Goal: Navigation & Orientation: Find specific page/section

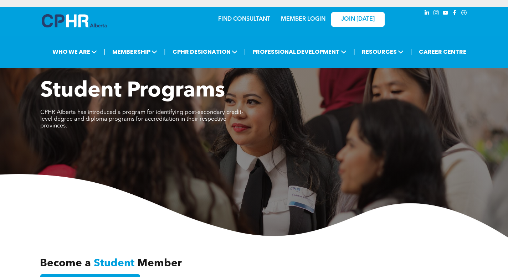
scroll to position [2062, 0]
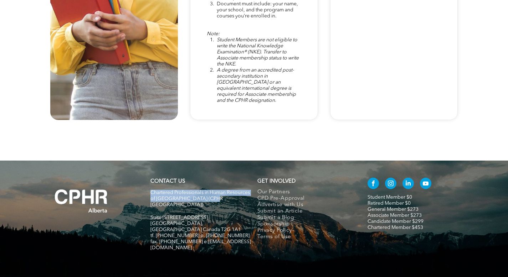
drag, startPoint x: 151, startPoint y: 171, endPoint x: 232, endPoint y: 180, distance: 81.4
click at [232, 190] on span "Chartered Professionals in Human Resources of [GEOGRAPHIC_DATA] (CPHR [GEOGRAPH…" at bounding box center [199, 198] width 99 height 17
copy span "Chartered Professionals in Human Resources of [GEOGRAPHIC_DATA] (CPHR [GEOGRAPH…"
click at [200, 222] on div "CONTACT US Chartered Professionals in Human Resources of [GEOGRAPHIC_DATA] ([GE…" at bounding box center [200, 218] width 107 height 86
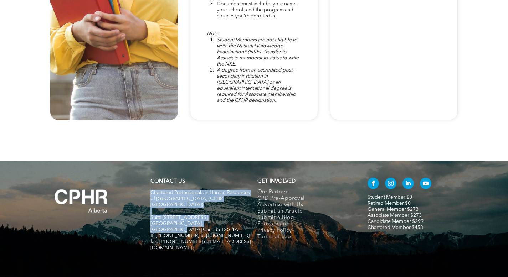
drag, startPoint x: 152, startPoint y: 171, endPoint x: 227, endPoint y: 197, distance: 80.4
click at [227, 197] on div "Chartered Professionals in Human Resources of [GEOGRAPHIC_DATA] ([GEOGRAPHIC_DA…" at bounding box center [200, 223] width 101 height 69
copy div "Chartered Professionals in Human Resources of [GEOGRAPHIC_DATA] ([GEOGRAPHIC_DA…"
